Goal: Check status: Check status

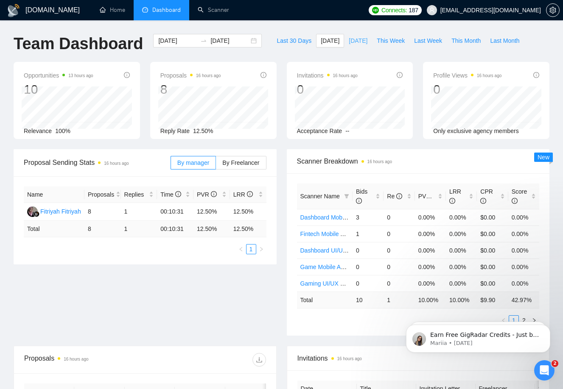
click at [361, 39] on span "[DATE]" at bounding box center [358, 40] width 19 height 9
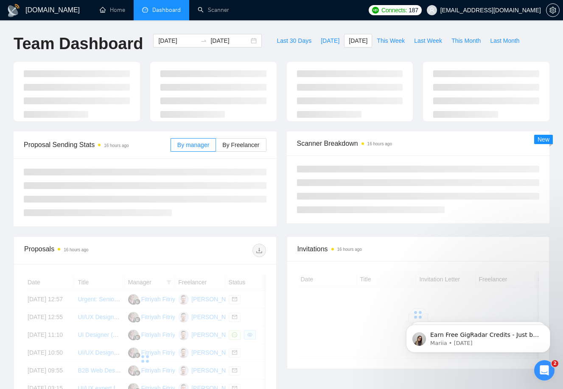
type input "[DATE]"
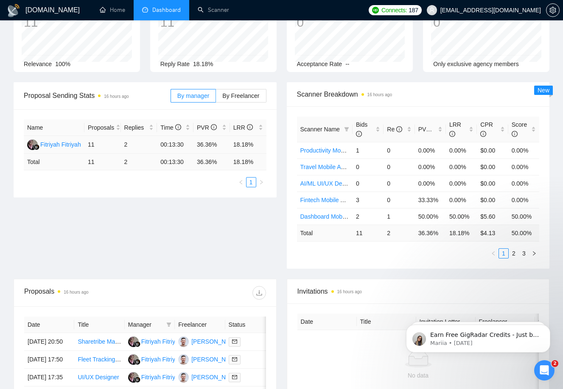
scroll to position [68, 0]
click at [244, 97] on span "By Freelancer" at bounding box center [240, 95] width 37 height 7
click at [216, 97] on input "By Freelancer" at bounding box center [216, 97] width 0 height 0
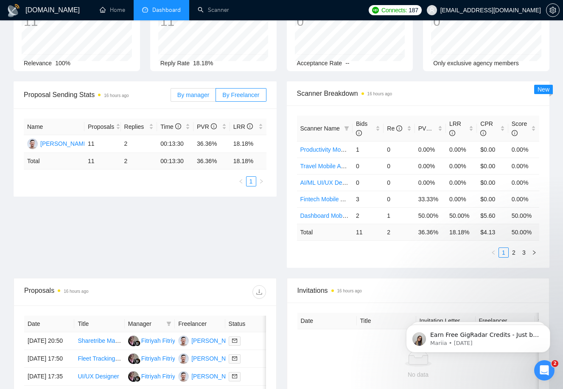
click at [203, 96] on span "By manager" at bounding box center [193, 95] width 32 height 7
click at [171, 97] on input "By manager" at bounding box center [171, 97] width 0 height 0
click at [222, 96] on span "By Freelancer" at bounding box center [240, 95] width 37 height 7
click at [216, 97] on input "By Freelancer" at bounding box center [216, 97] width 0 height 0
click at [200, 94] on span "By manager" at bounding box center [193, 95] width 32 height 7
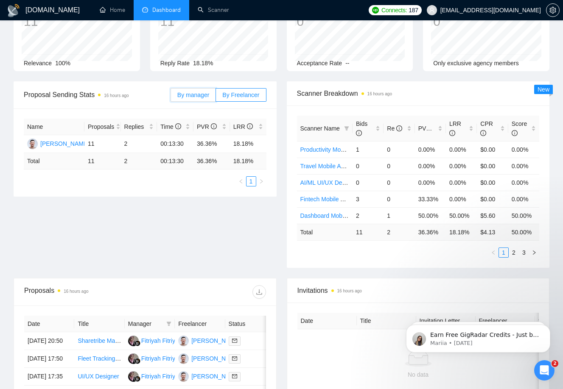
click at [171, 97] on input "By manager" at bounding box center [171, 97] width 0 height 0
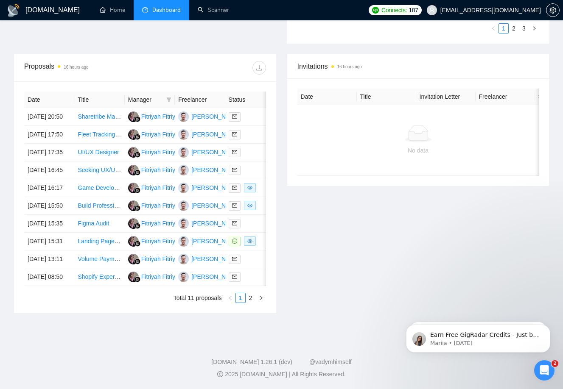
scroll to position [0, 0]
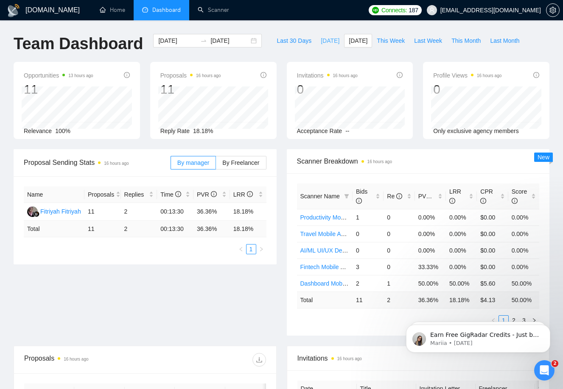
click at [321, 37] on span "[DATE]" at bounding box center [330, 40] width 19 height 9
type input "[DATE]"
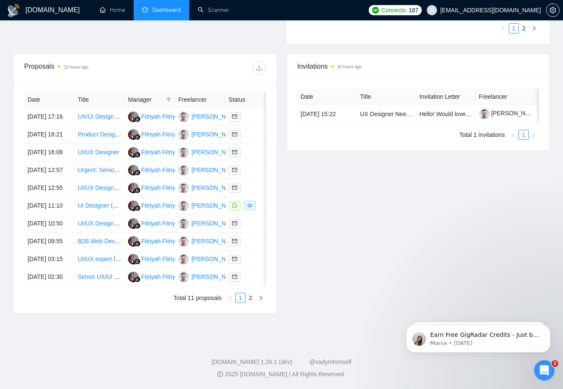
scroll to position [355, 0]
click at [260, 301] on icon "right" at bounding box center [260, 298] width 5 height 5
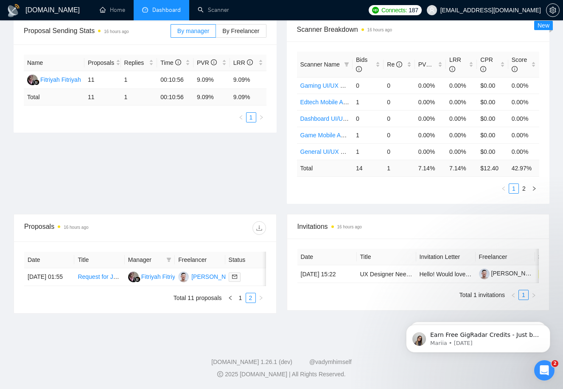
scroll to position [140, 0]
click at [230, 298] on icon "left" at bounding box center [230, 298] width 5 height 5
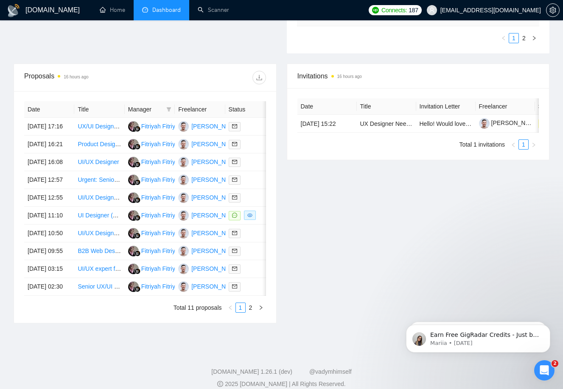
scroll to position [270, 0]
